Goal: Find specific page/section

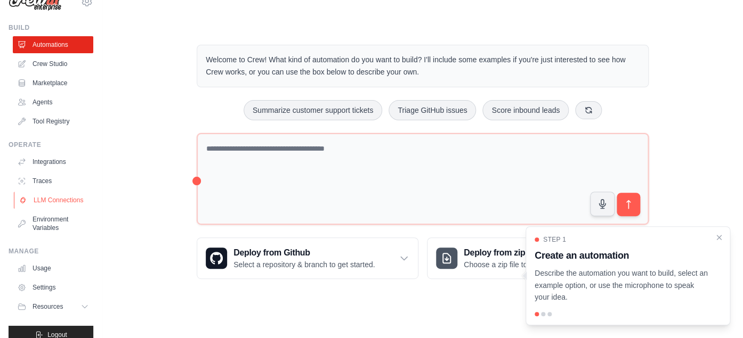
scroll to position [35, 0]
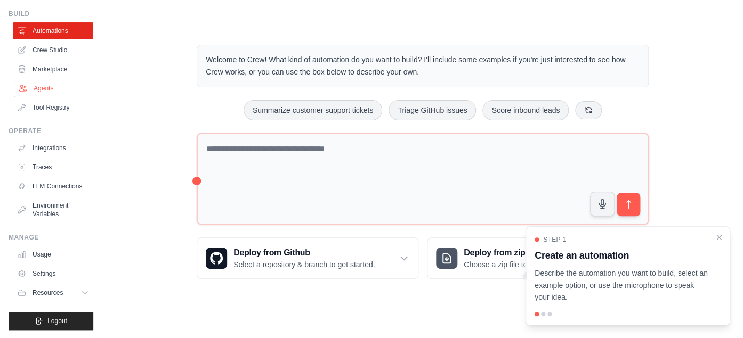
click at [51, 83] on link "Agents" at bounding box center [54, 88] width 80 height 17
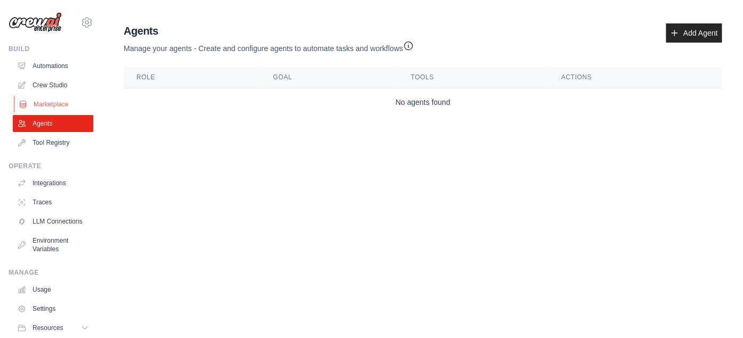
click at [51, 100] on link "Marketplace" at bounding box center [54, 104] width 80 height 17
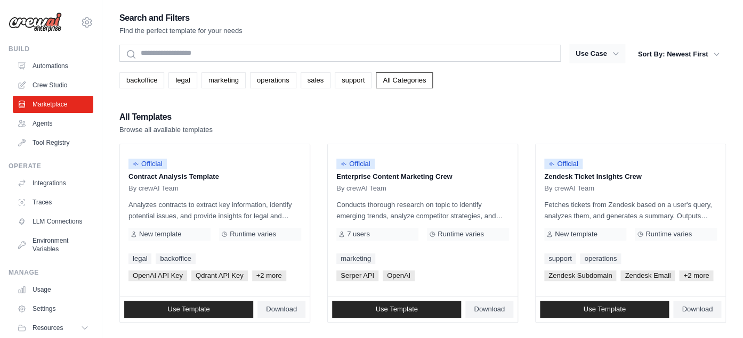
click at [588, 57] on button "Use Case" at bounding box center [597, 53] width 56 height 19
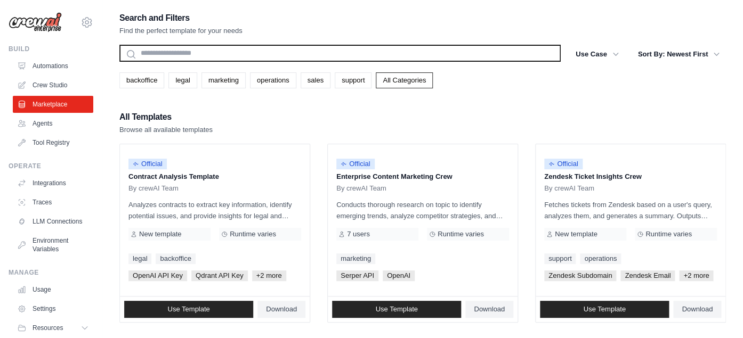
click at [394, 52] on input "text" at bounding box center [339, 53] width 441 height 17
